Goal: Information Seeking & Learning: Learn about a topic

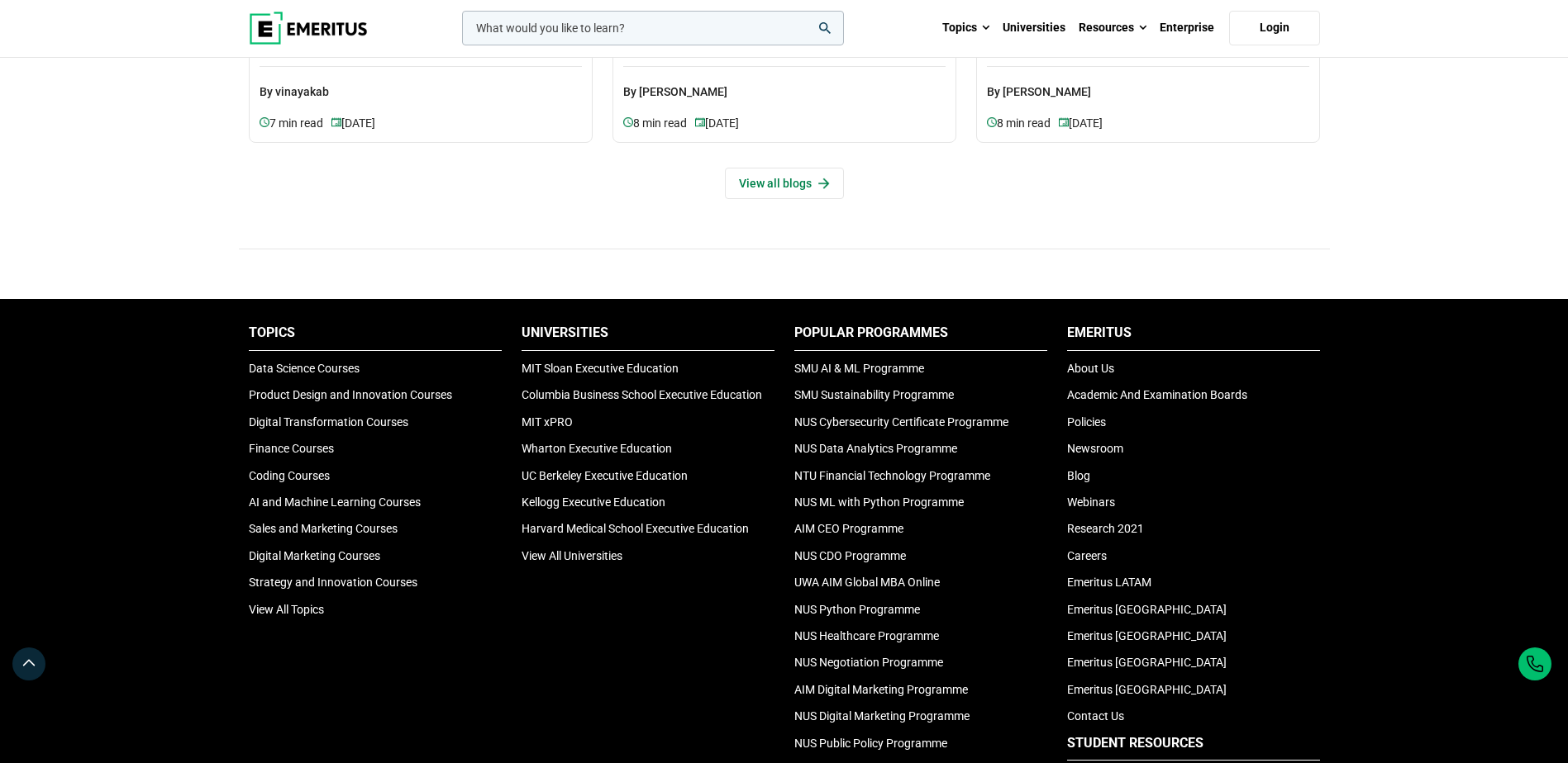
scroll to position [5313, 0]
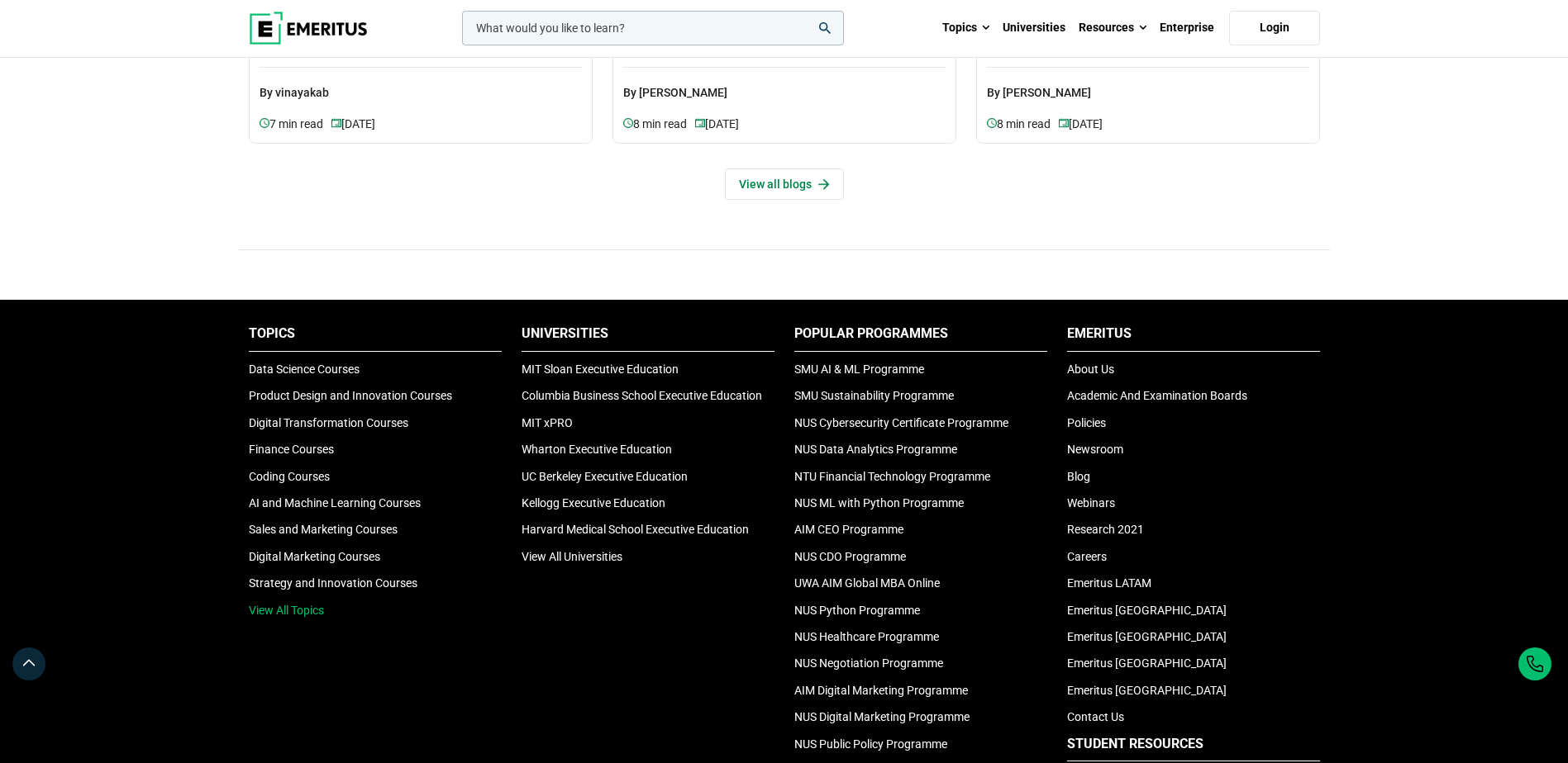
click at [294, 614] on link "View All Topics" at bounding box center [287, 610] width 75 height 13
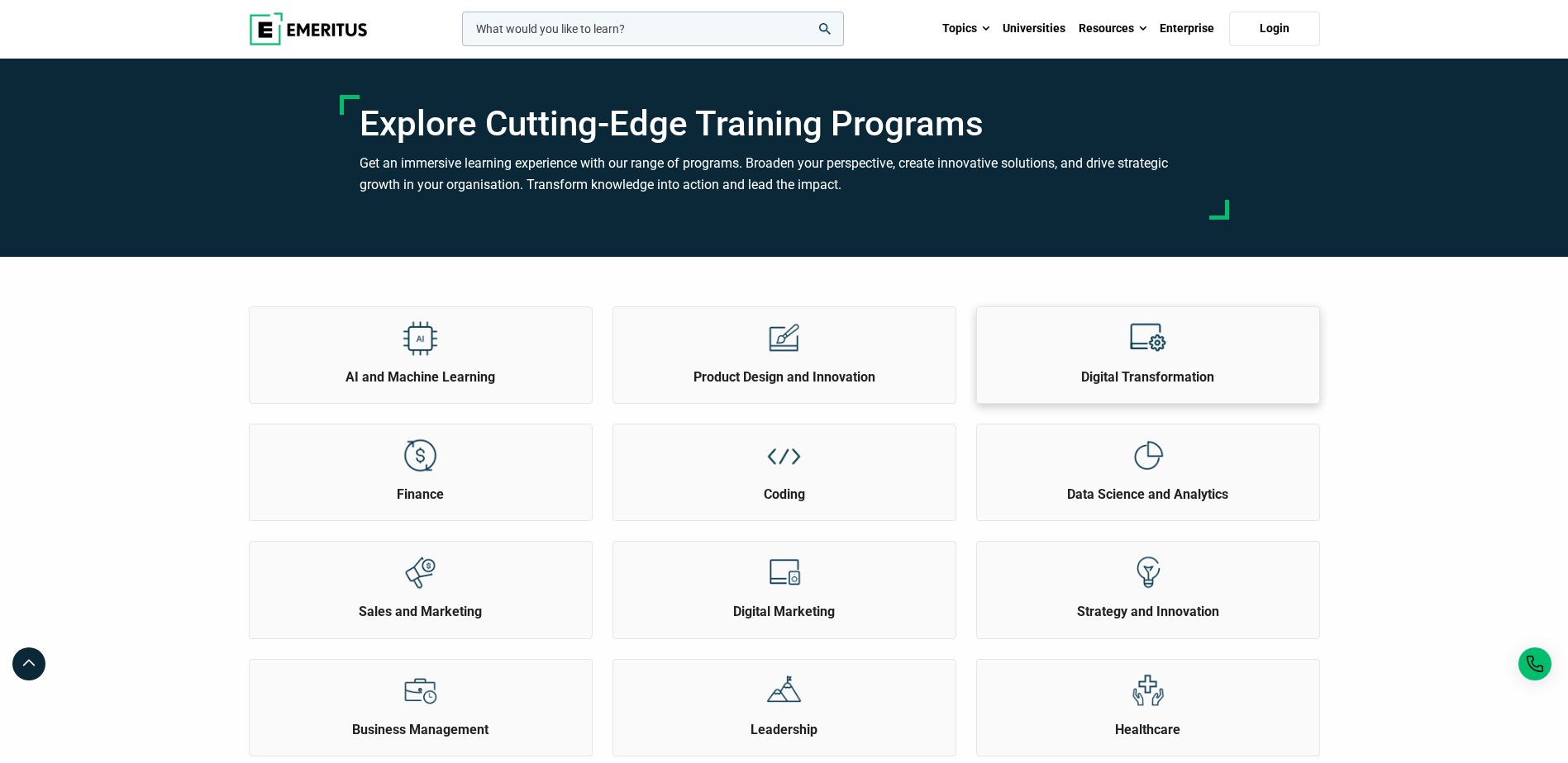
click at [1182, 371] on h2 "Digital Transformation" at bounding box center [1148, 377] width 334 height 18
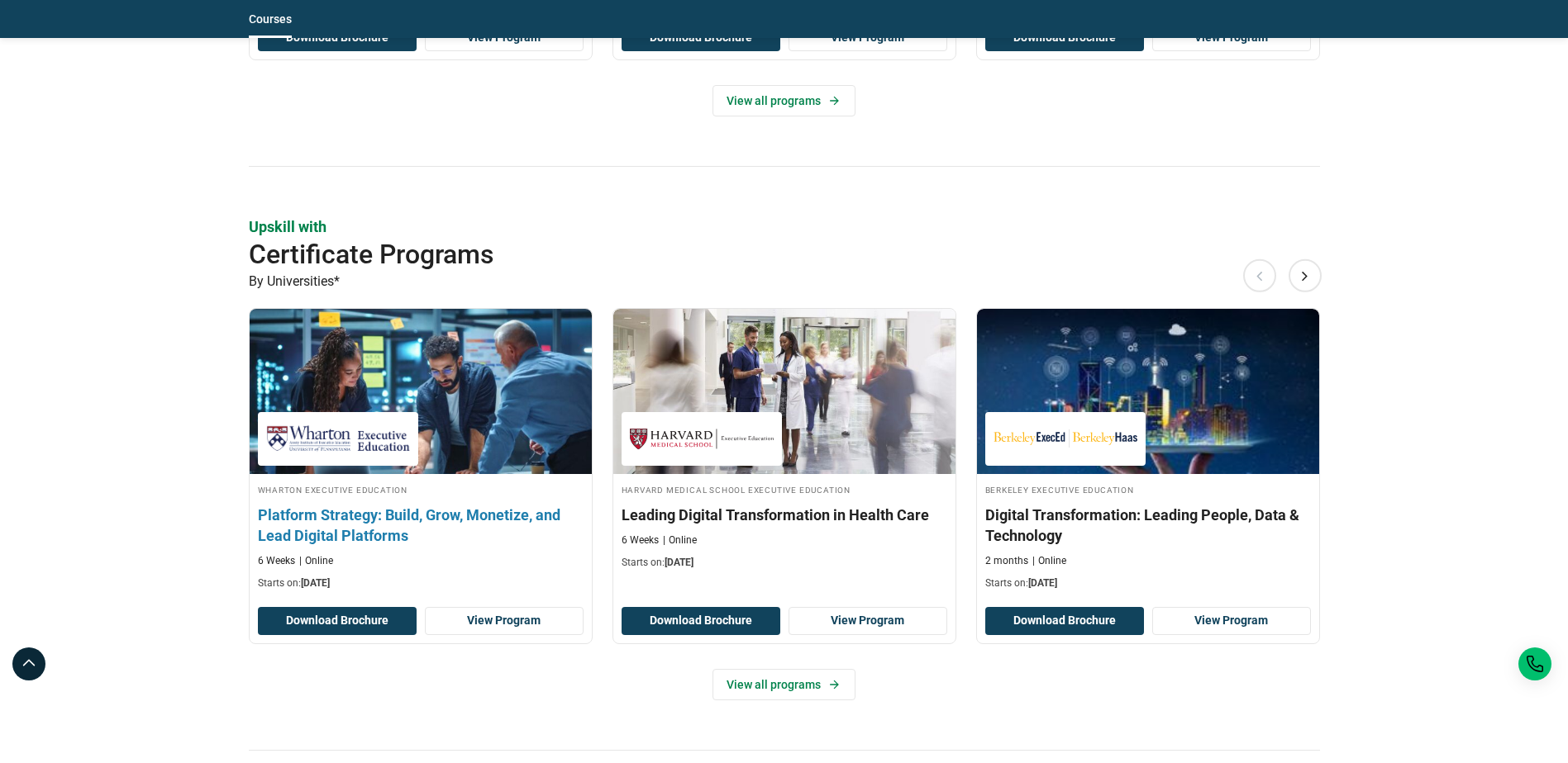
scroll to position [1322, 0]
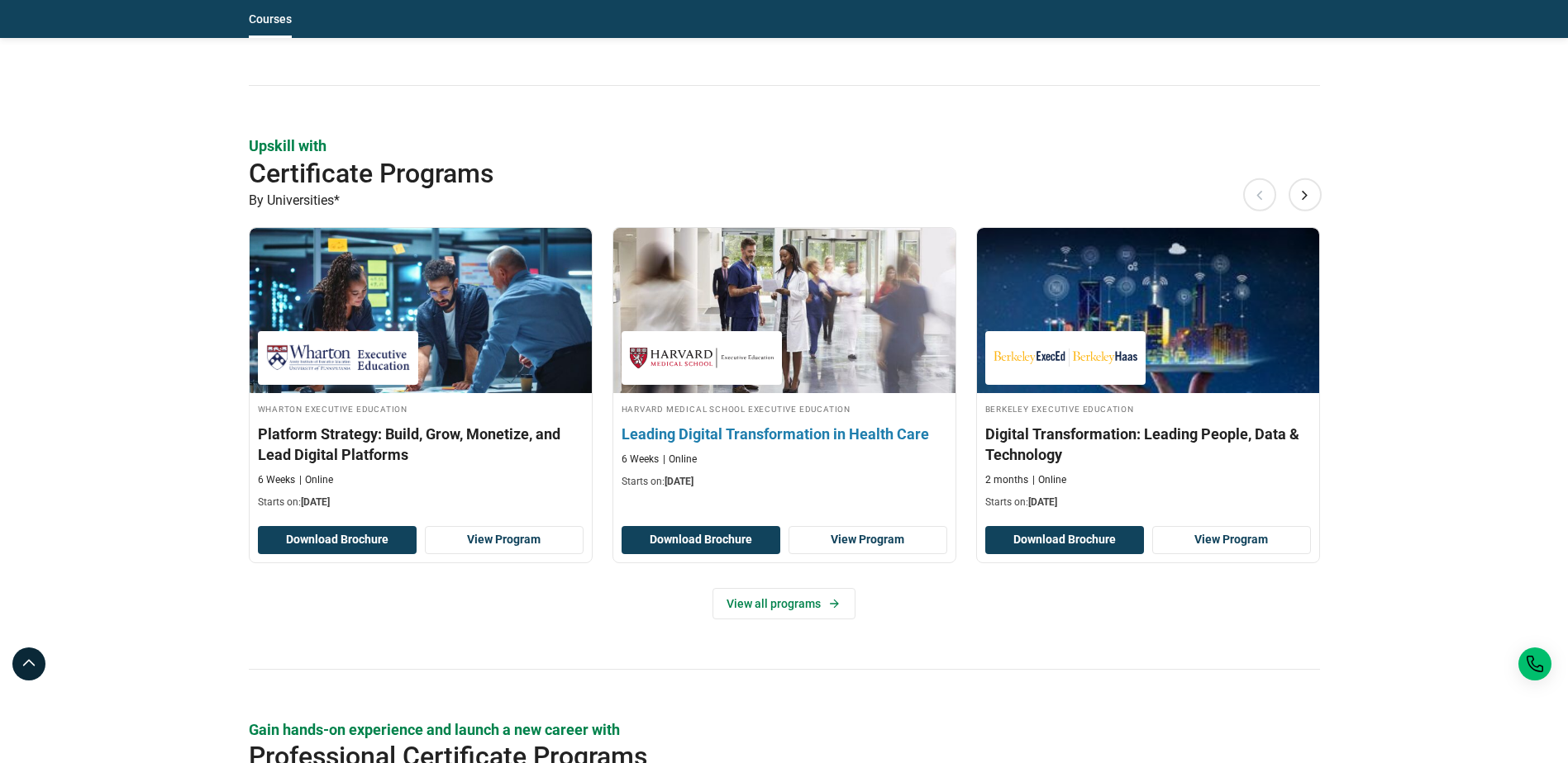
click at [761, 445] on h3 "Leading Digital Transformation in Health Care" at bounding box center [784, 434] width 326 height 21
